Goal: Information Seeking & Learning: Learn about a topic

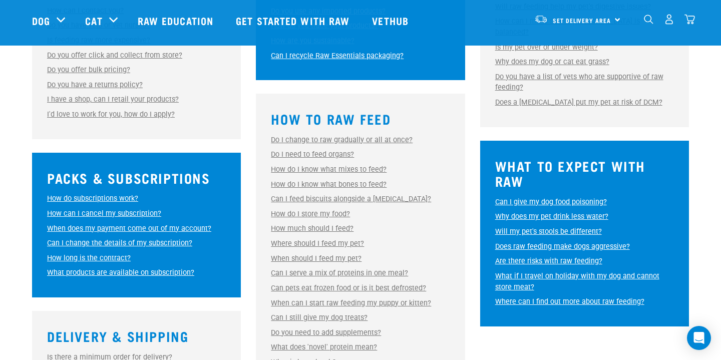
scroll to position [403, 0]
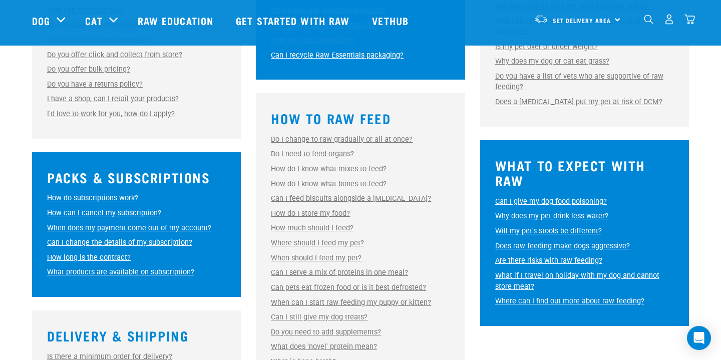
click at [275, 283] on link "Can pets eat frozen food or is it best defrosted?" at bounding box center [348, 287] width 155 height 9
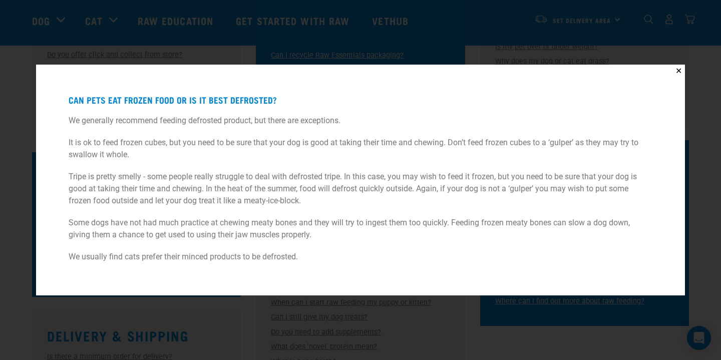
click at [679, 67] on button "✕" at bounding box center [678, 71] width 13 height 13
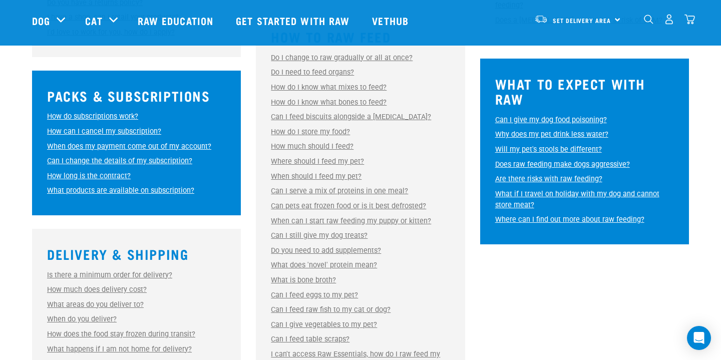
scroll to position [485, 0]
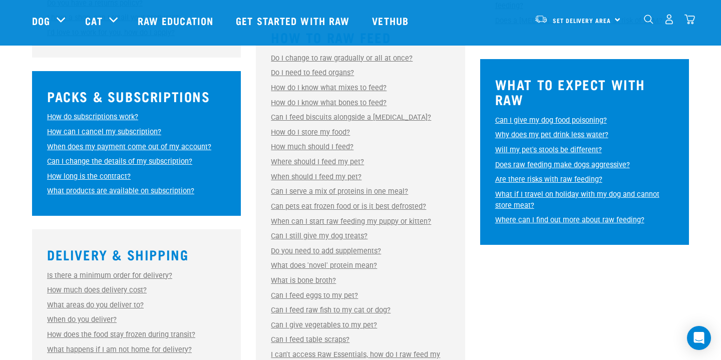
click at [388, 116] on link "Can I feed biscuits alongside a [MEDICAL_DATA]?" at bounding box center [351, 117] width 160 height 9
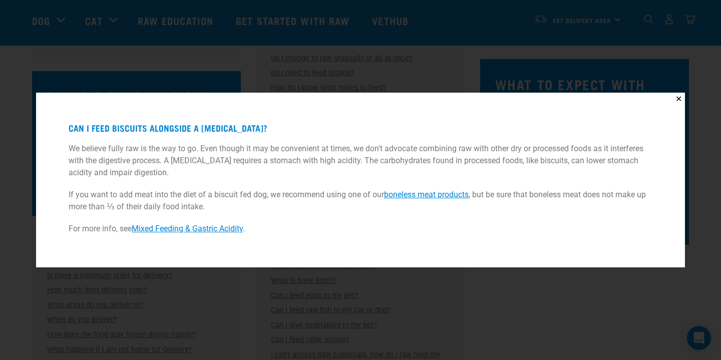
click at [398, 196] on link "boneless meat products" at bounding box center [426, 195] width 85 height 10
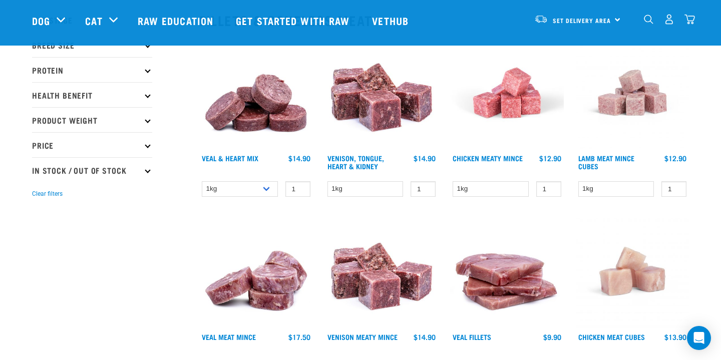
scroll to position [115, 0]
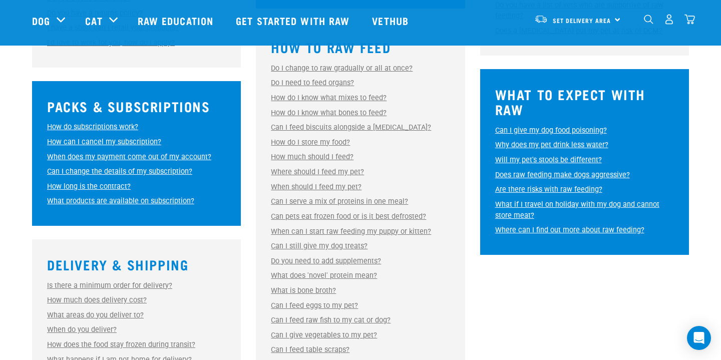
scroll to position [473, 0]
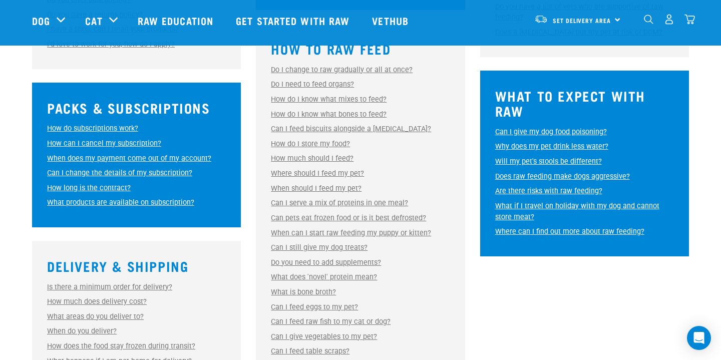
click at [360, 125] on link "Can I feed biscuits alongside a [MEDICAL_DATA]?" at bounding box center [351, 129] width 160 height 9
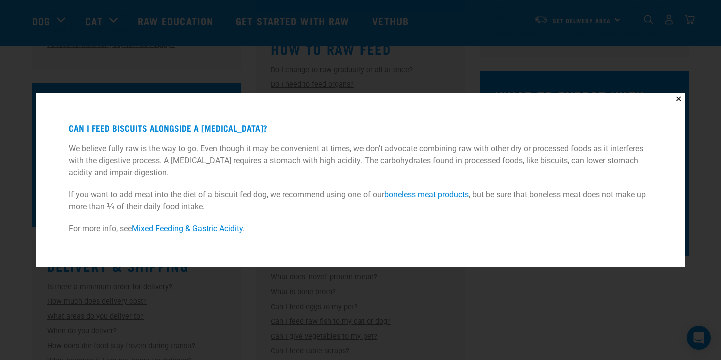
click at [680, 96] on button "✕" at bounding box center [678, 99] width 13 height 13
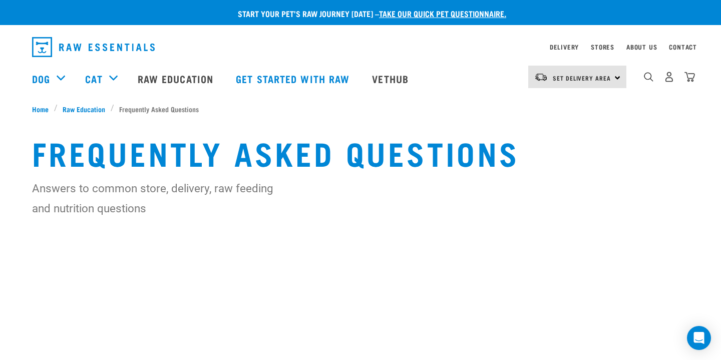
scroll to position [0, 0]
